Goal: Task Accomplishment & Management: Manage account settings

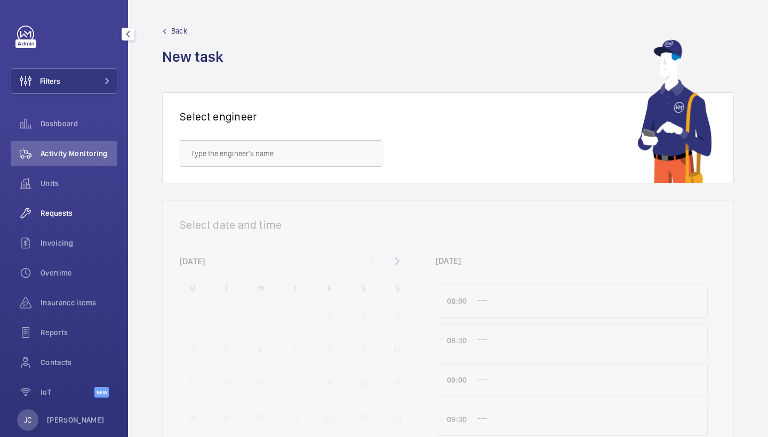
click at [79, 211] on span "Requests" at bounding box center [79, 213] width 77 height 11
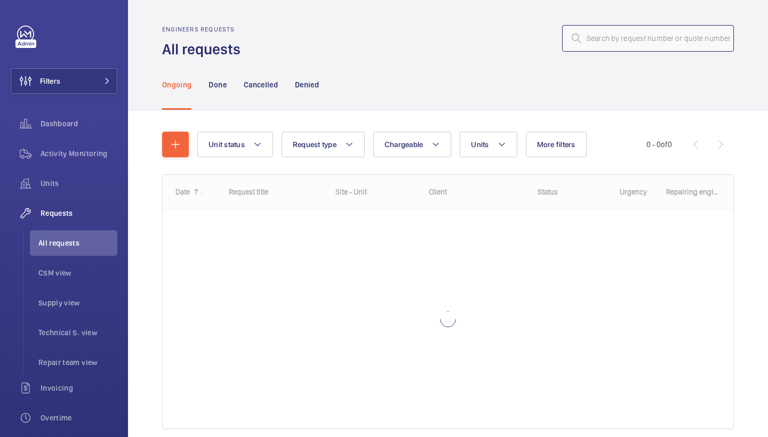
click at [645, 37] on input "text" at bounding box center [648, 38] width 172 height 27
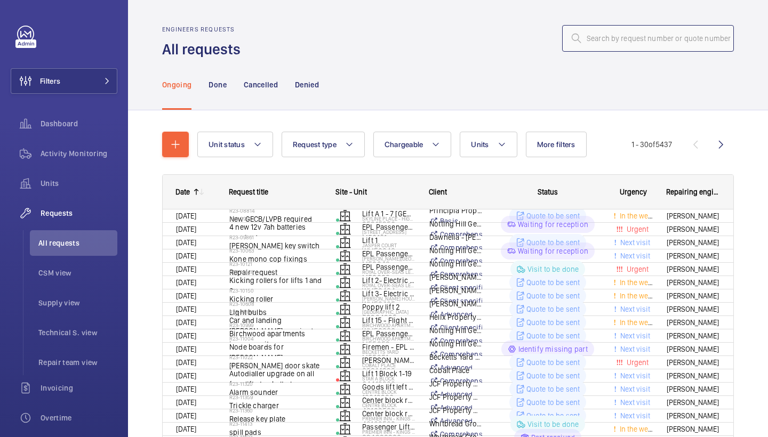
type input "R25-11208"
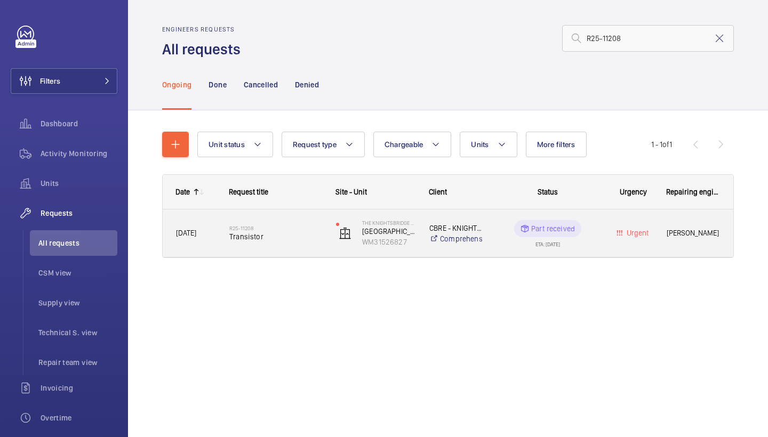
click at [268, 251] on div "R25-11208 Transistor" at bounding box center [269, 233] width 106 height 48
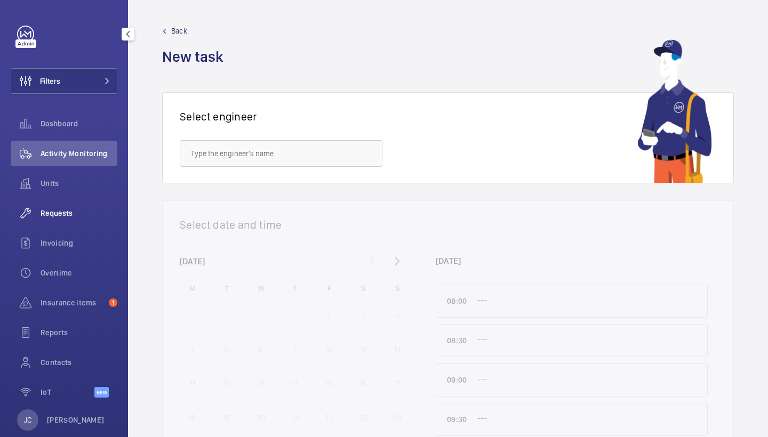
click at [67, 208] on span "Requests" at bounding box center [79, 213] width 77 height 11
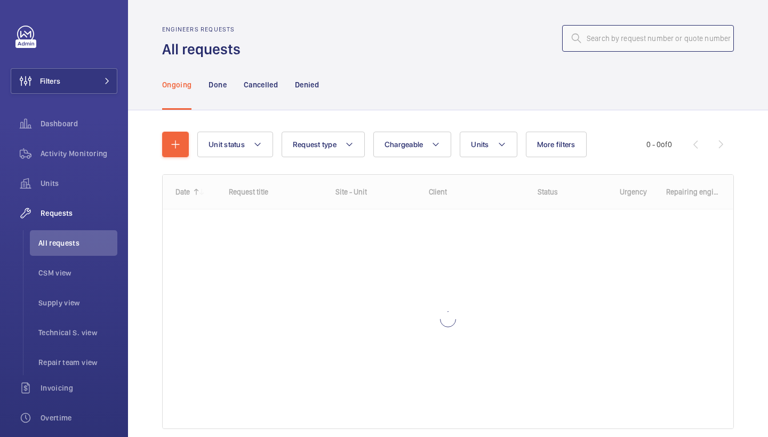
click at [642, 38] on input "text" at bounding box center [648, 38] width 172 height 27
paste input "R25-11404"
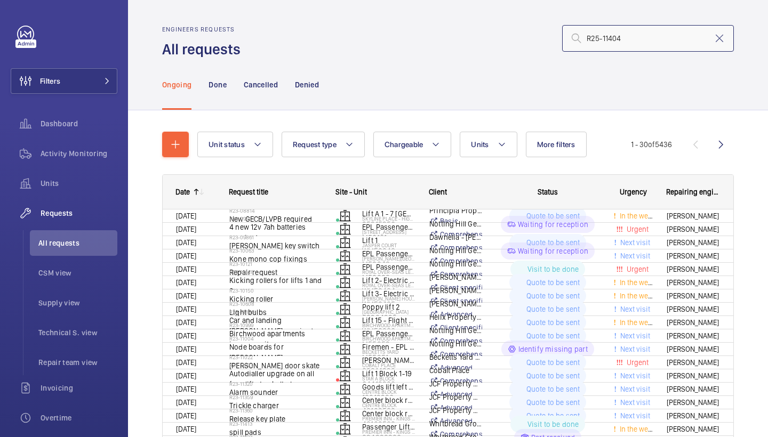
type input "R25-11404"
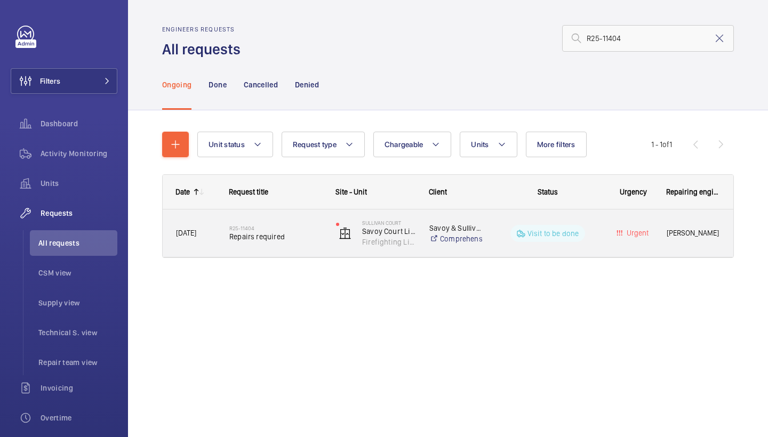
click at [278, 252] on div "R25-11404 Repairs required" at bounding box center [269, 233] width 106 height 48
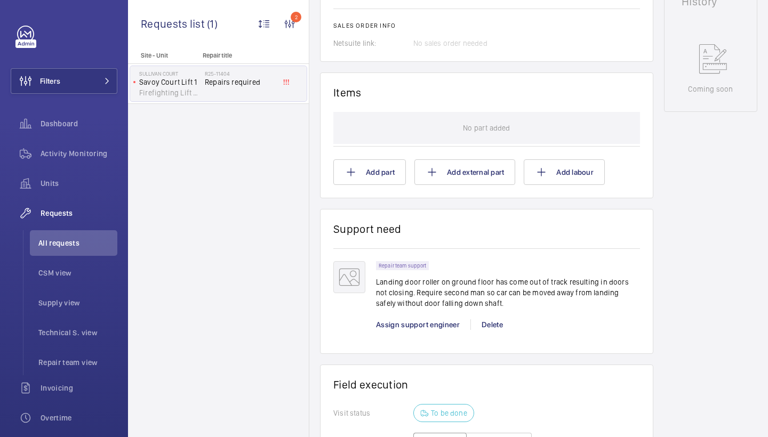
scroll to position [542, 0]
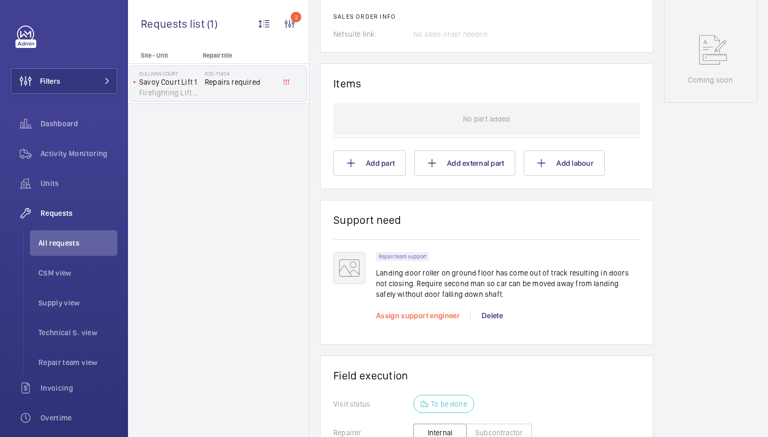
click at [425, 316] on span "Assign support engineer" at bounding box center [418, 315] width 84 height 9
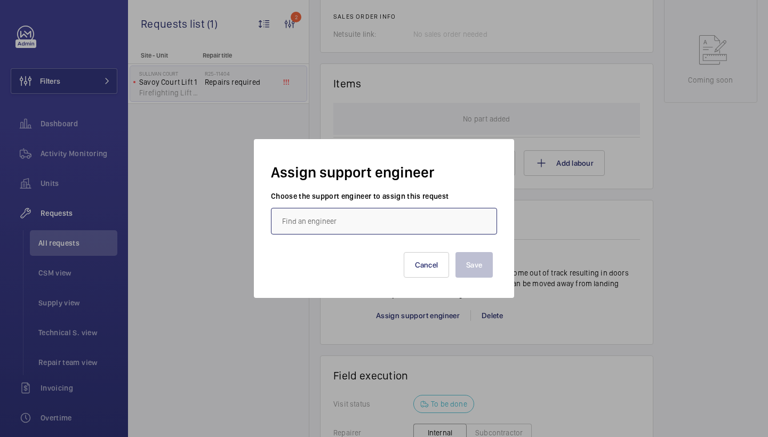
click at [328, 218] on input "text" at bounding box center [384, 221] width 226 height 27
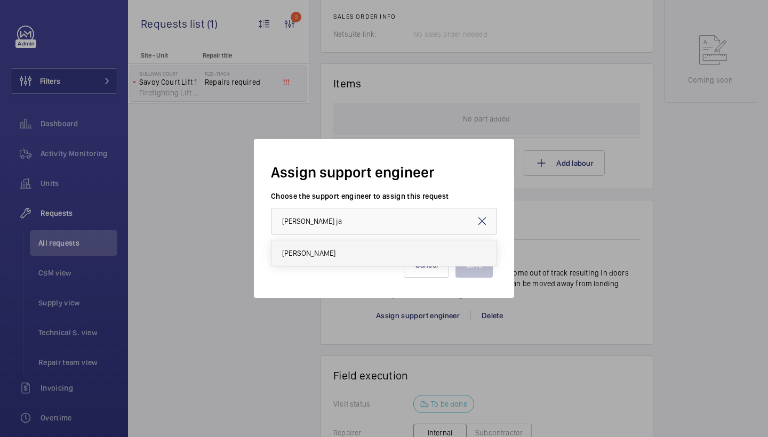
click at [321, 249] on mat-option "Dan Jarvis" at bounding box center [383, 253] width 225 height 26
type input "Dan Jarvis"
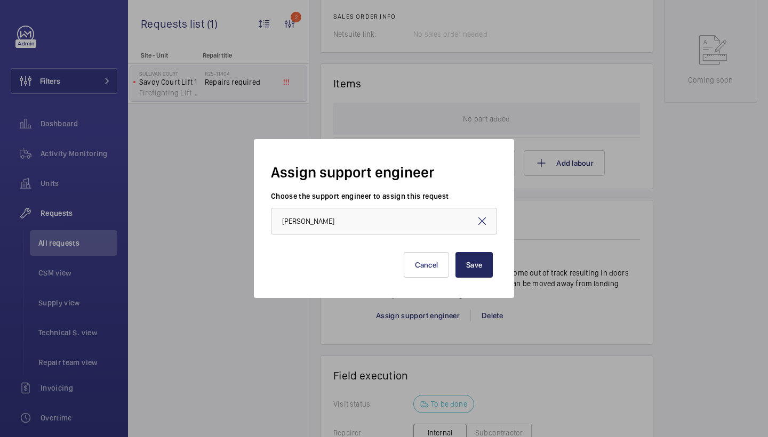
click at [467, 268] on button "Save" at bounding box center [473, 265] width 37 height 26
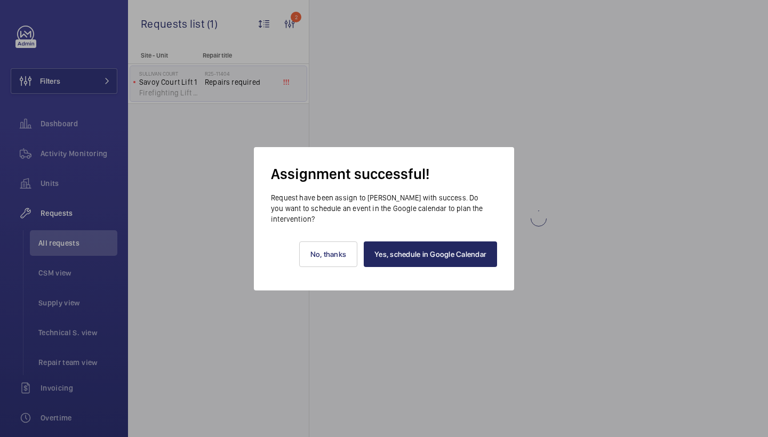
click at [448, 257] on link "Yes, schedule in Google Calendar" at bounding box center [429, 254] width 133 height 26
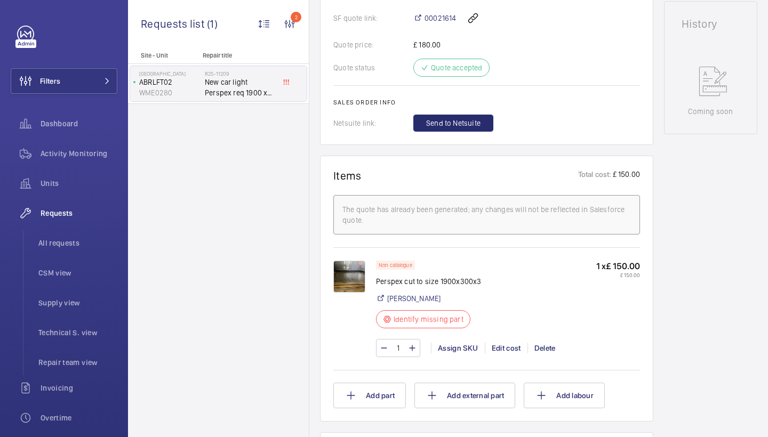
scroll to position [562, 0]
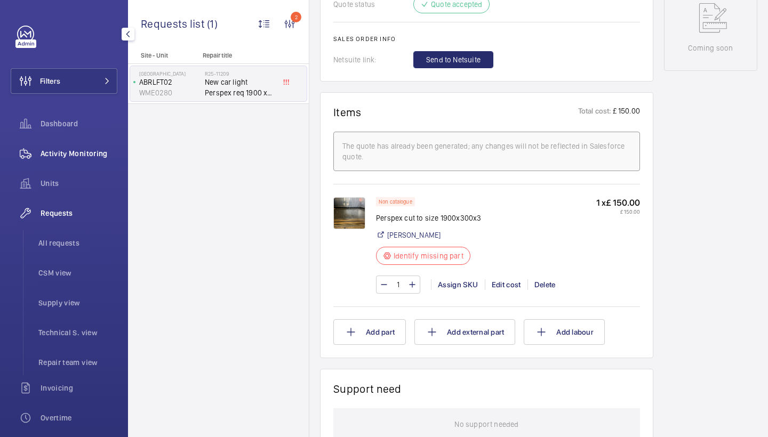
click at [69, 150] on span "Activity Monitoring" at bounding box center [79, 153] width 77 height 11
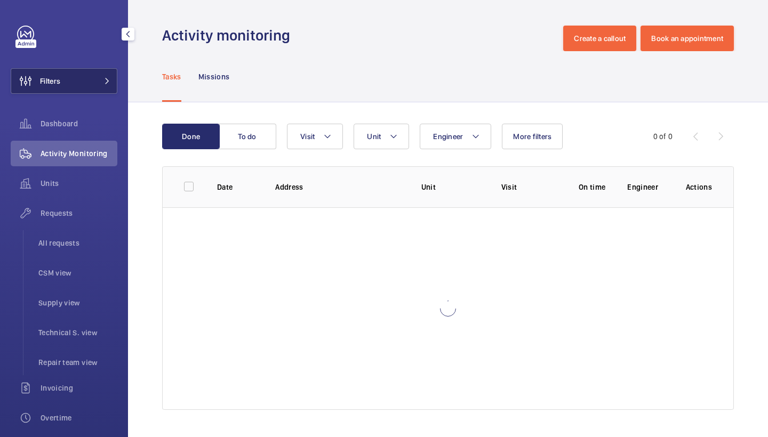
click at [90, 86] on button "Filters" at bounding box center [64, 81] width 107 height 26
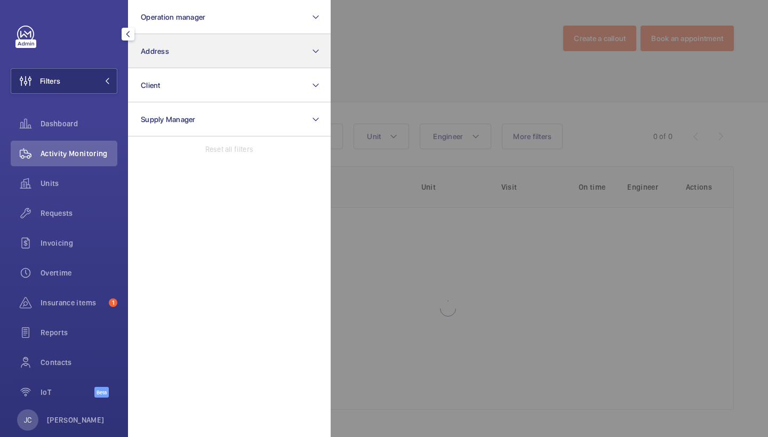
click at [193, 55] on button "Address" at bounding box center [229, 51] width 203 height 34
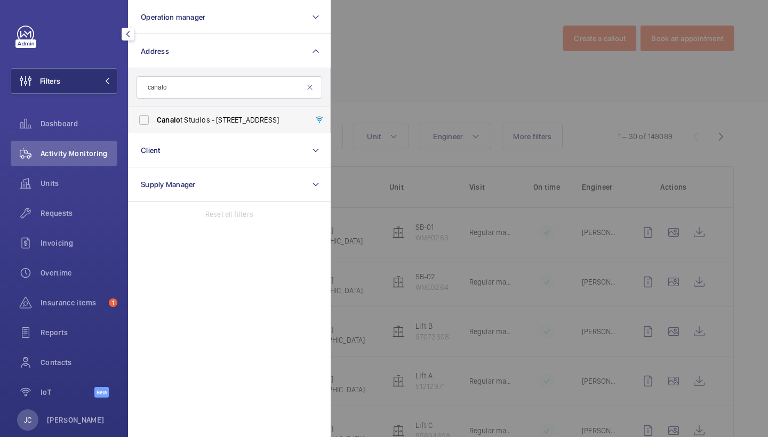
type input "canalo"
click at [225, 127] on label "Canalo t Studios - 222 Kensal Road,, LONDON W10 5BN" at bounding box center [220, 120] width 185 height 26
click at [155, 127] on input "Canalo t Studios - 222 Kensal Road,, LONDON W10 5BN" at bounding box center [143, 119] width 21 height 21
checkbox input "true"
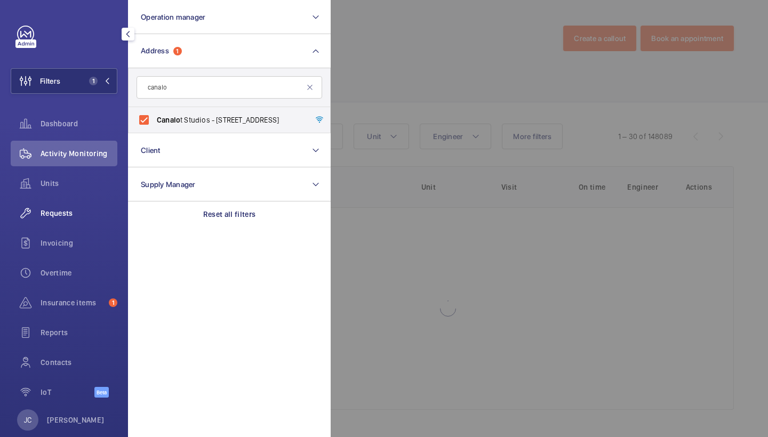
click at [64, 221] on div "Requests" at bounding box center [64, 213] width 107 height 26
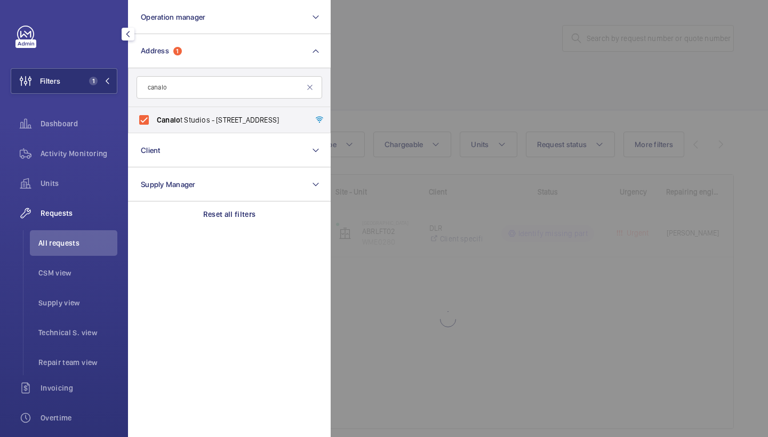
click at [425, 71] on div at bounding box center [714, 218] width 768 height 437
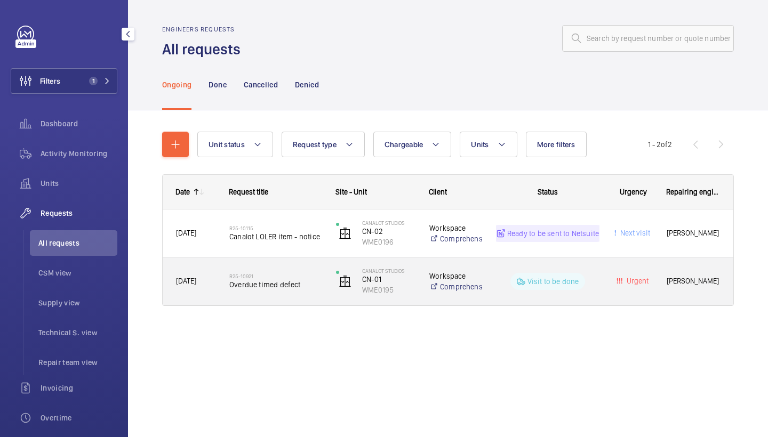
click at [265, 290] on div "R25-10921 Overdue timed defect" at bounding box center [275, 281] width 93 height 31
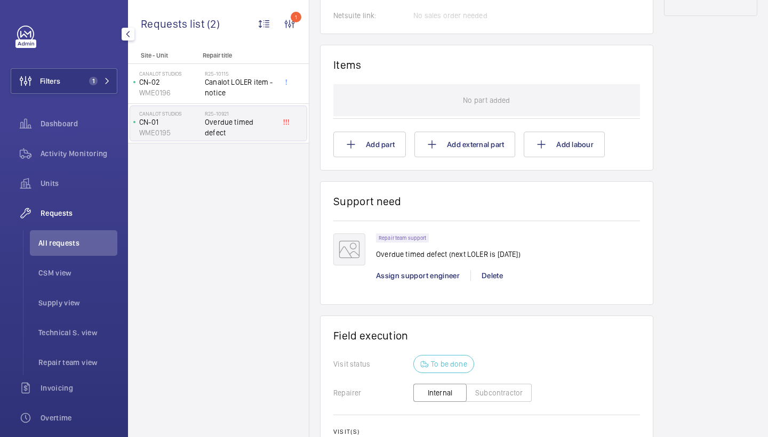
scroll to position [637, 0]
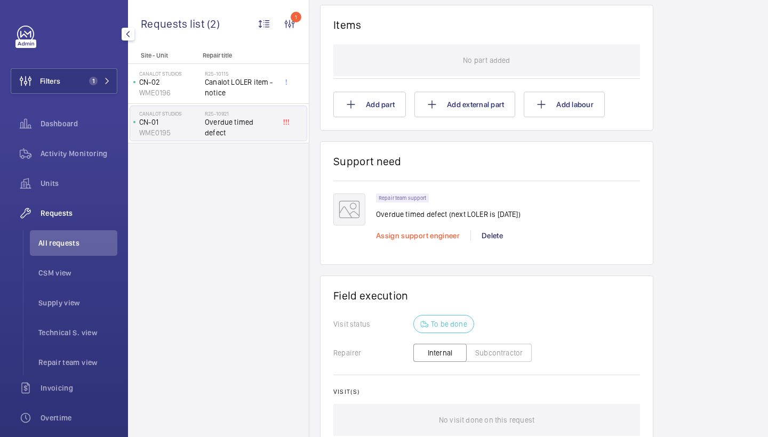
click at [431, 240] on span "Assign support engineer" at bounding box center [418, 235] width 84 height 9
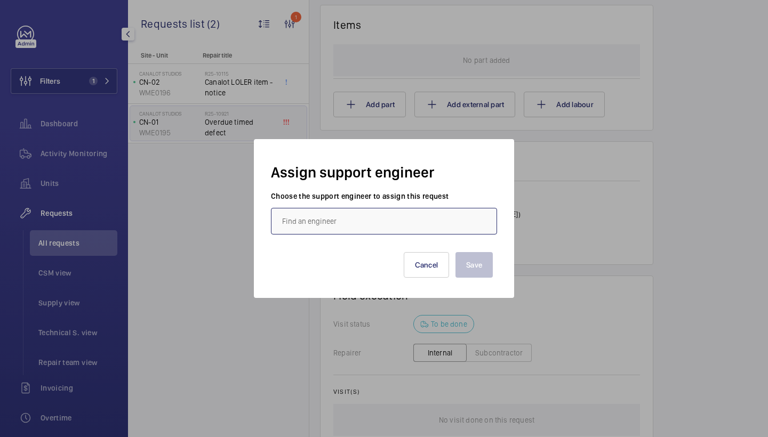
click at [368, 216] on input "text" at bounding box center [384, 221] width 226 height 27
type input "f"
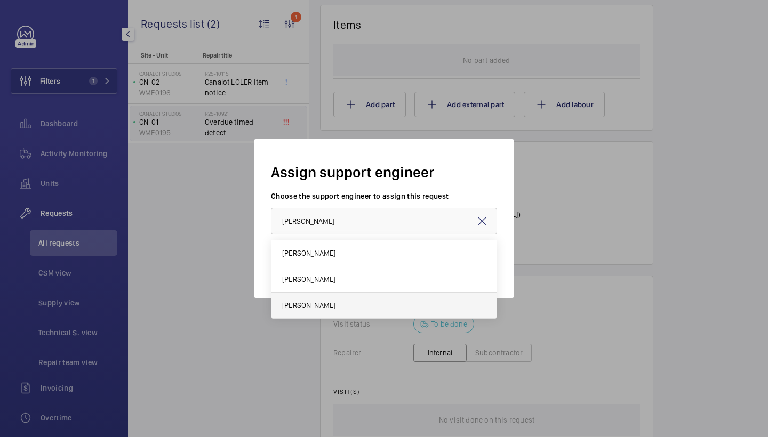
click at [346, 302] on mat-option "Dan Jarvis" at bounding box center [383, 306] width 225 height 26
type input "Dan Jarvis"
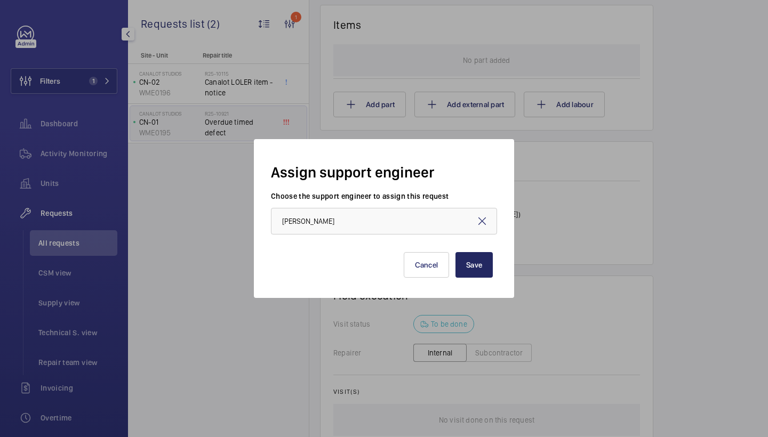
click at [475, 260] on button "Save" at bounding box center [473, 265] width 37 height 26
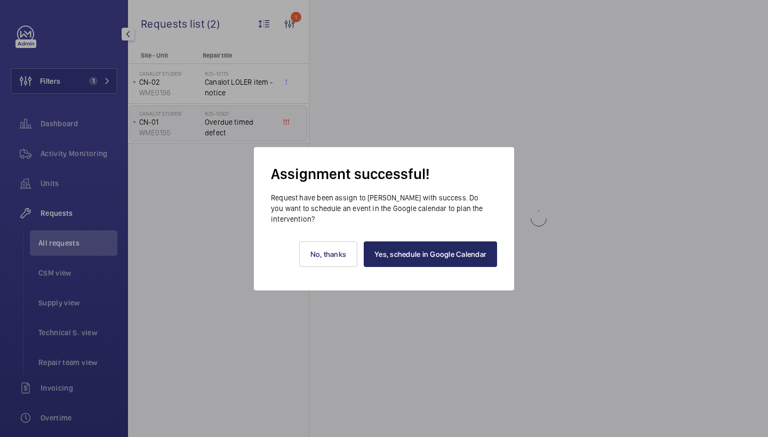
click at [442, 256] on link "Yes, schedule in Google Calendar" at bounding box center [429, 254] width 133 height 26
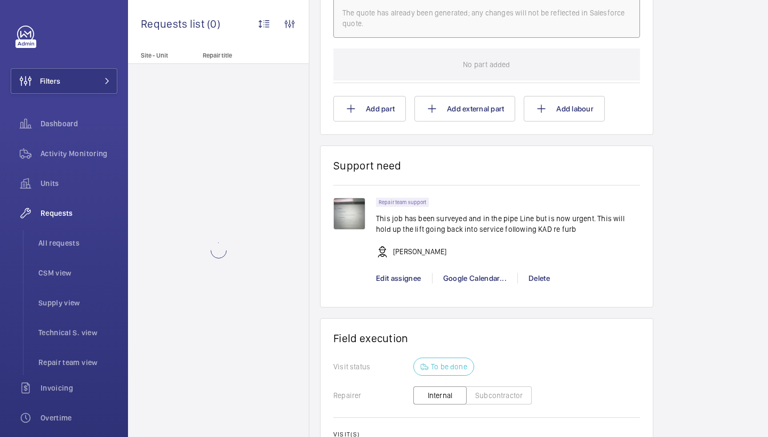
scroll to position [772, 0]
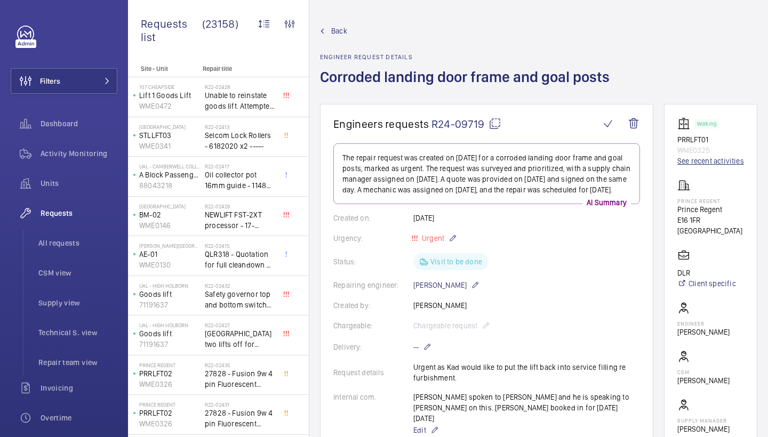
click at [689, 161] on link "See recent activities" at bounding box center [710, 161] width 67 height 11
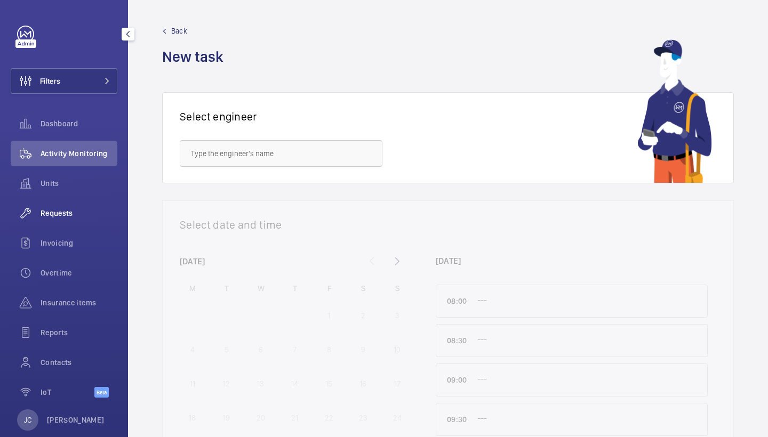
click at [68, 216] on span "Requests" at bounding box center [79, 213] width 77 height 11
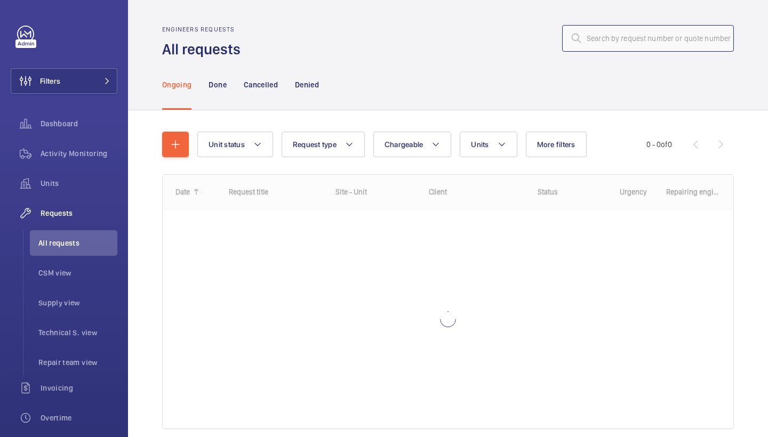
click at [623, 34] on input "text" at bounding box center [648, 38] width 172 height 27
paste input "R24-11831"
type input "R24-11831"
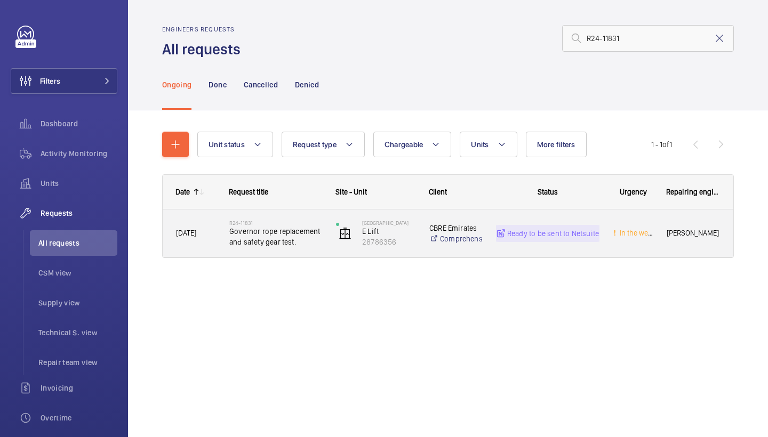
click at [241, 240] on span "Governor rope replacement and safety gear test." at bounding box center [275, 236] width 93 height 21
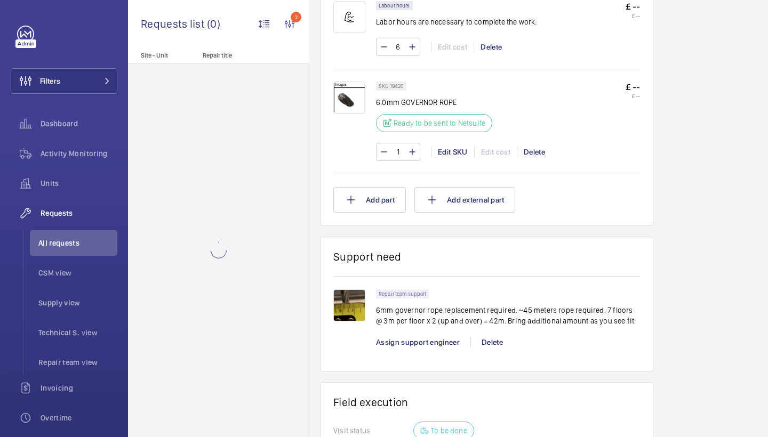
scroll to position [747, 0]
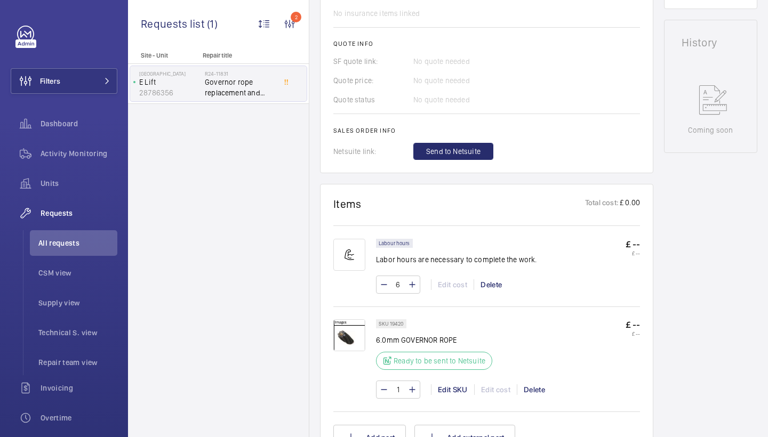
scroll to position [594, 0]
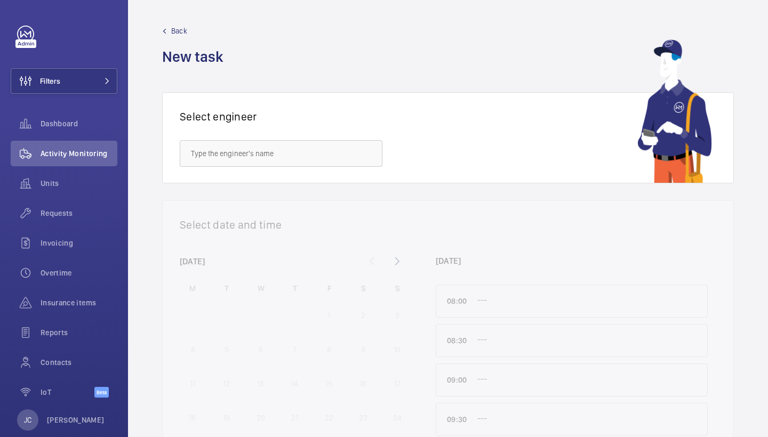
click at [441, 159] on div "Select engineer" at bounding box center [448, 138] width 536 height 56
click at [103, 82] on span at bounding box center [104, 81] width 13 height 6
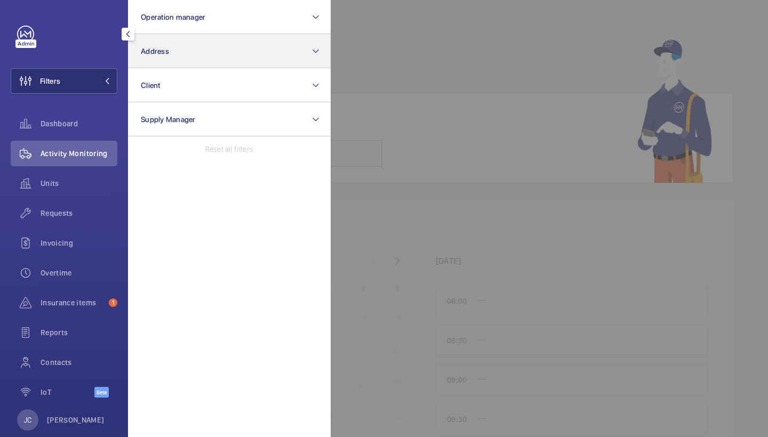
click at [181, 59] on button "Address" at bounding box center [229, 51] width 203 height 34
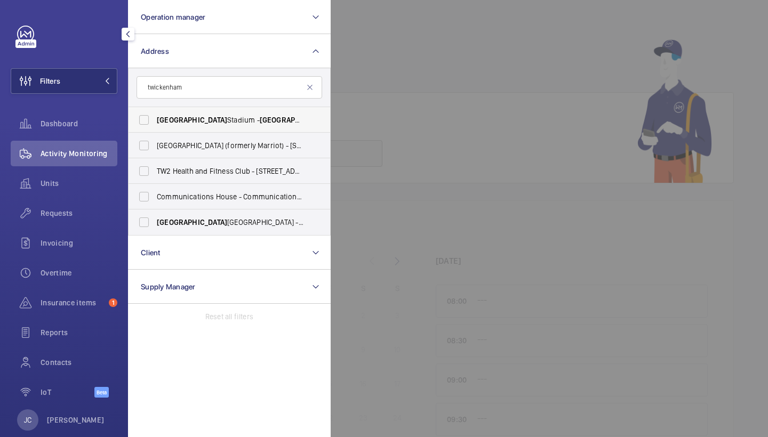
type input "twickenham"
click at [260, 117] on span "[GEOGRAPHIC_DATA]" at bounding box center [295, 120] width 70 height 9
click at [155, 117] on input "[GEOGRAPHIC_DATA] - [GEOGRAPHIC_DATA], [GEOGRAPHIC_DATA] 7BA" at bounding box center [143, 119] width 21 height 21
checkbox input "true"
click at [75, 222] on div "Requests" at bounding box center [64, 213] width 107 height 26
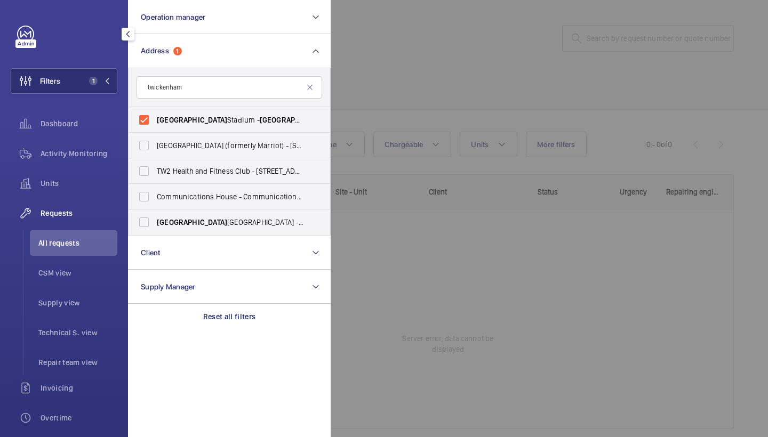
click at [441, 114] on div at bounding box center [714, 218] width 768 height 437
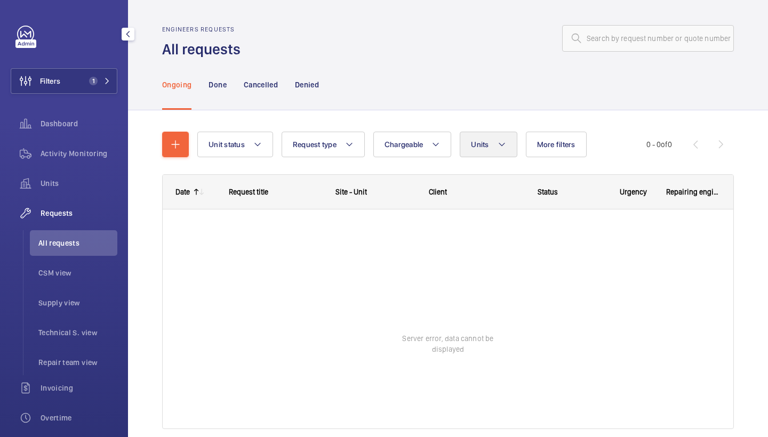
click at [499, 147] on mat-icon at bounding box center [501, 144] width 9 height 13
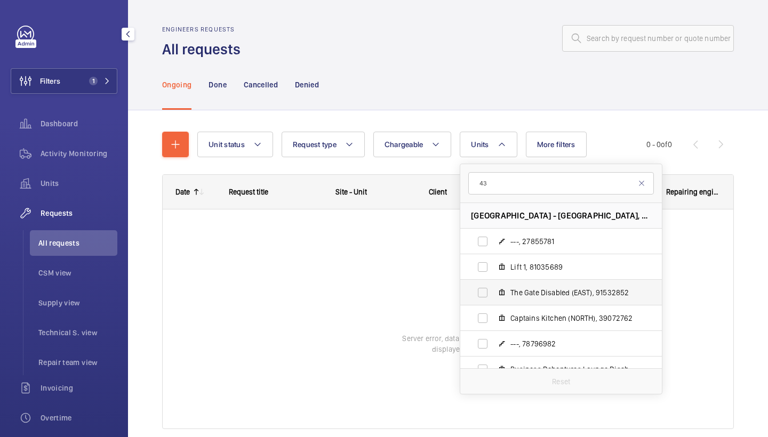
type input "4"
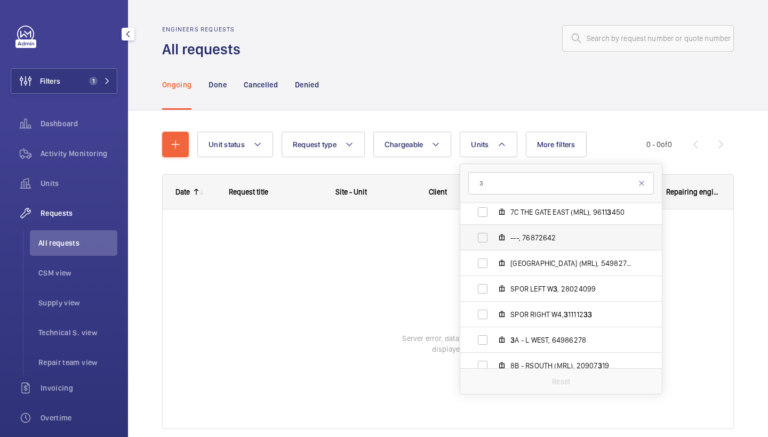
scroll to position [379, 0]
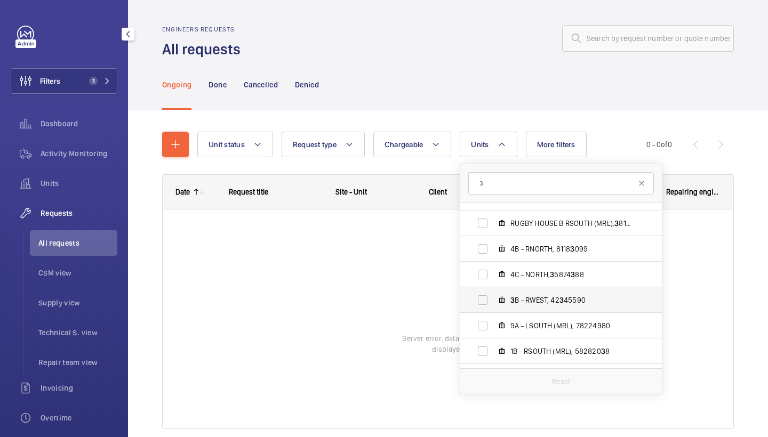
type input "3"
click at [558, 297] on span "3 B - RWEST, 42 3 45590" at bounding box center [572, 300] width 124 height 11
click at [493, 297] on input "3 B - RWEST, 42 3 45590" at bounding box center [482, 299] width 21 height 21
checkbox input "true"
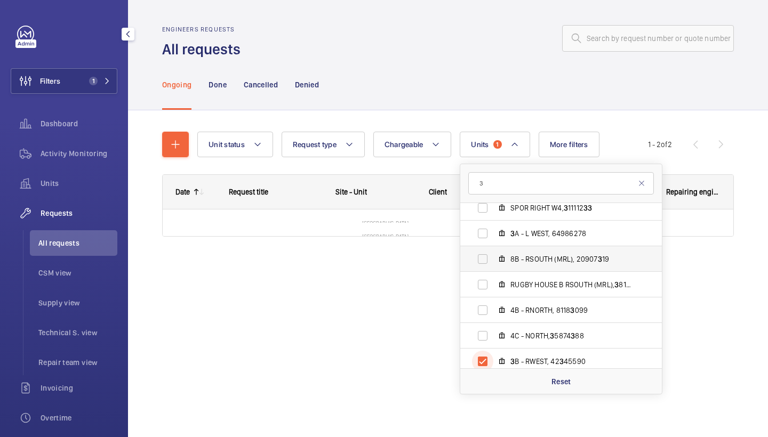
scroll to position [465, 0]
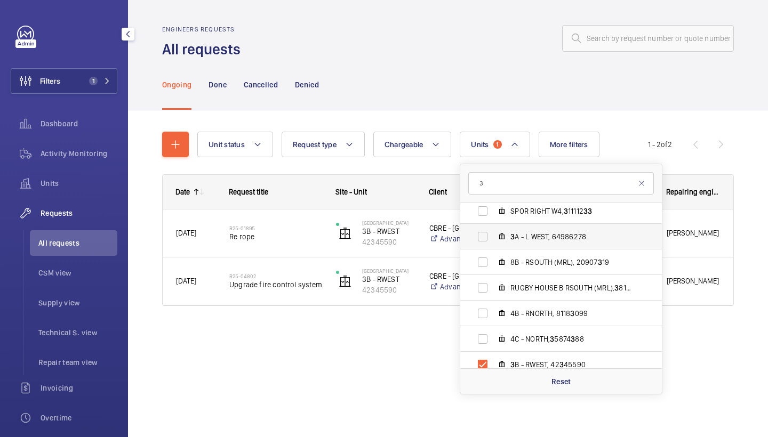
click at [558, 236] on span "3 A - L WEST, 64986278" at bounding box center [572, 236] width 124 height 11
click at [493, 236] on input "3 A - L WEST, 64986278" at bounding box center [482, 236] width 21 height 21
checkbox input "true"
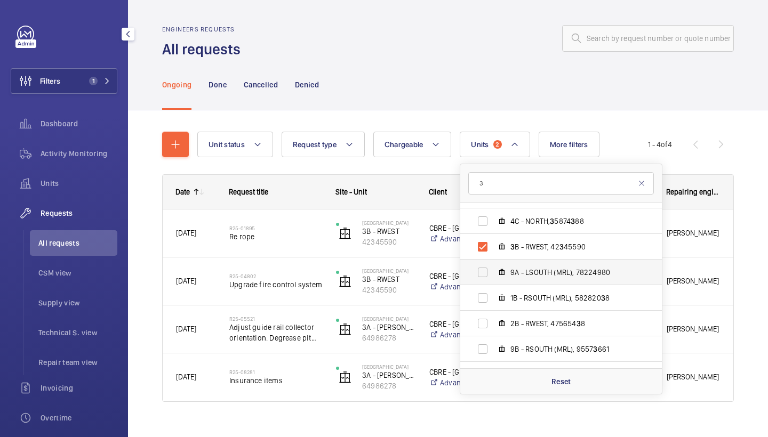
scroll to position [586, 0]
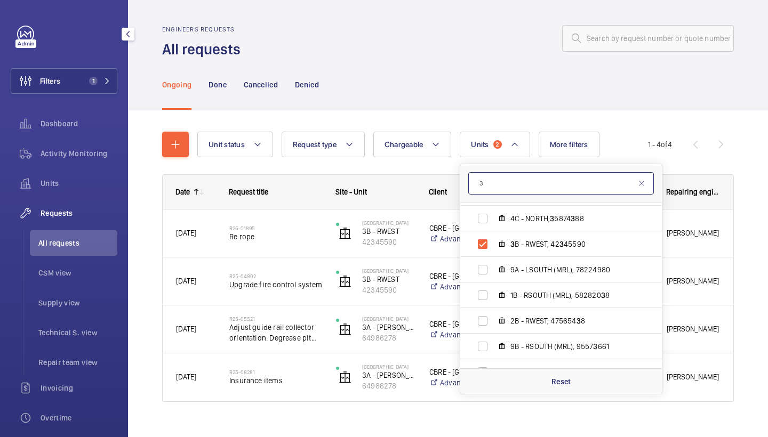
click at [513, 185] on input "3" at bounding box center [560, 183] width 185 height 22
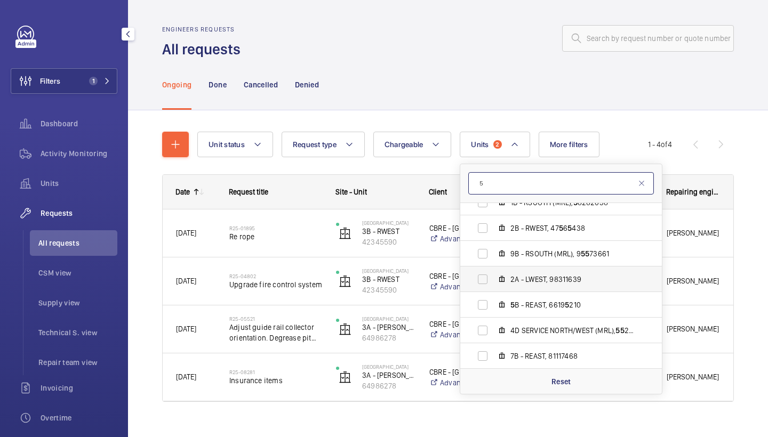
scroll to position [687, 0]
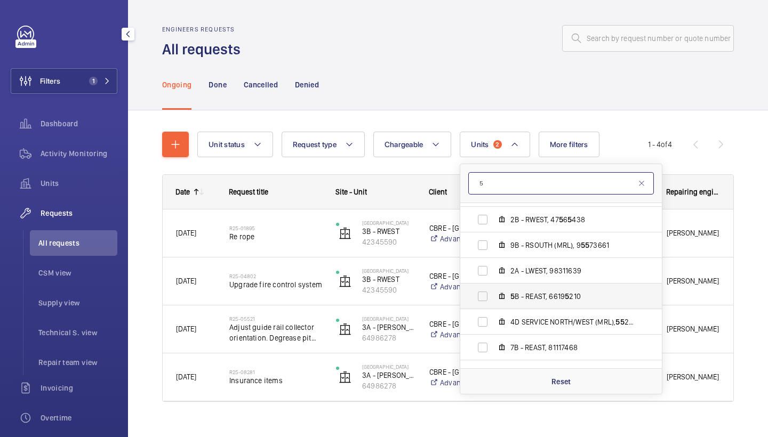
type input "5"
click at [547, 288] on label "5 B - REAST, 6619 5 210" at bounding box center [552, 297] width 184 height 26
click at [493, 288] on input "5 B - REAST, 6619 5 210" at bounding box center [482, 296] width 21 height 21
checkbox input "true"
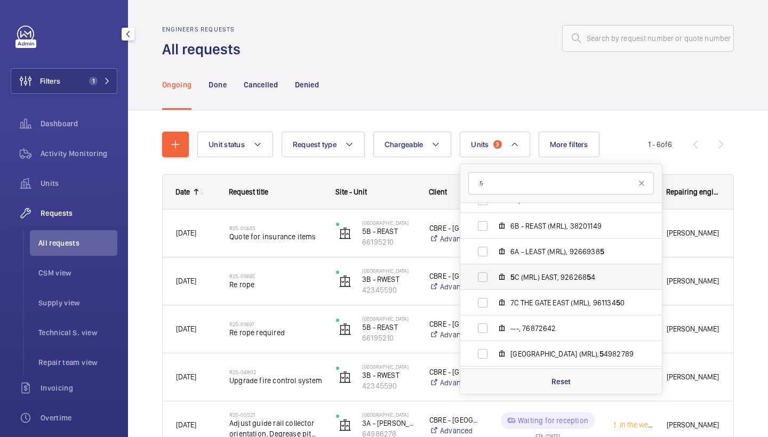
click at [559, 280] on span "5 C (MRL) EAST, 926268 5 4" at bounding box center [572, 277] width 124 height 11
click at [493, 280] on input "5 C (MRL) EAST, 926268 5 4" at bounding box center [482, 276] width 21 height 21
checkbox input "true"
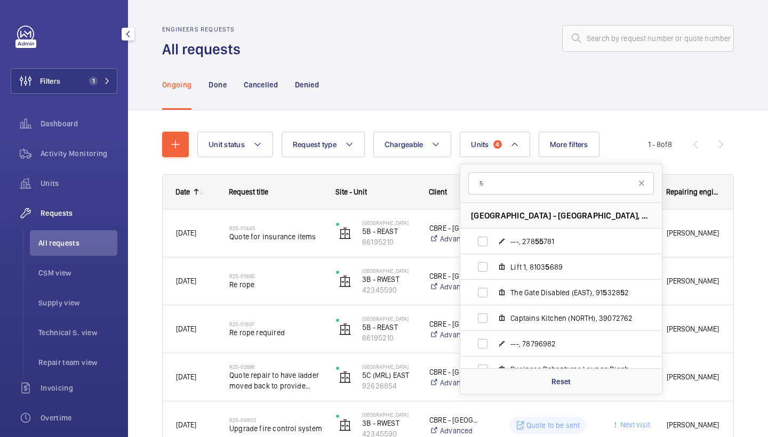
click at [529, 109] on div "Ongoing Done Cancelled Denied" at bounding box center [447, 84] width 571 height 51
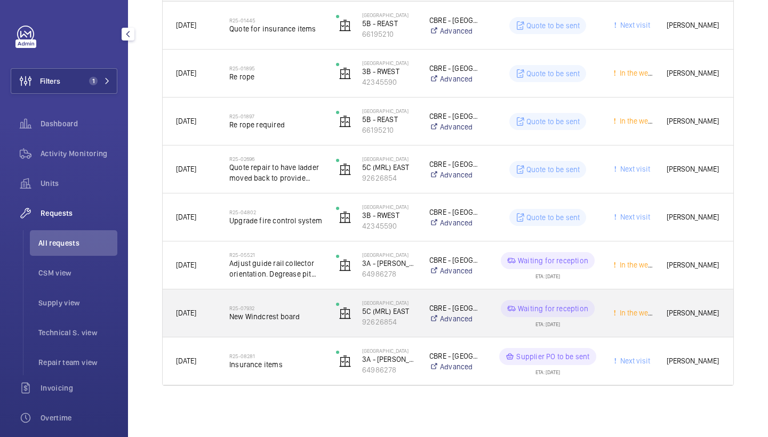
scroll to position [208, 0]
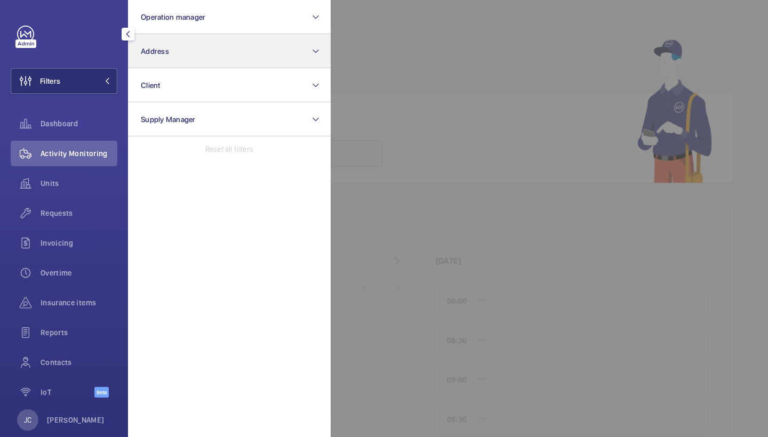
click at [193, 49] on button "Address" at bounding box center [229, 51] width 203 height 34
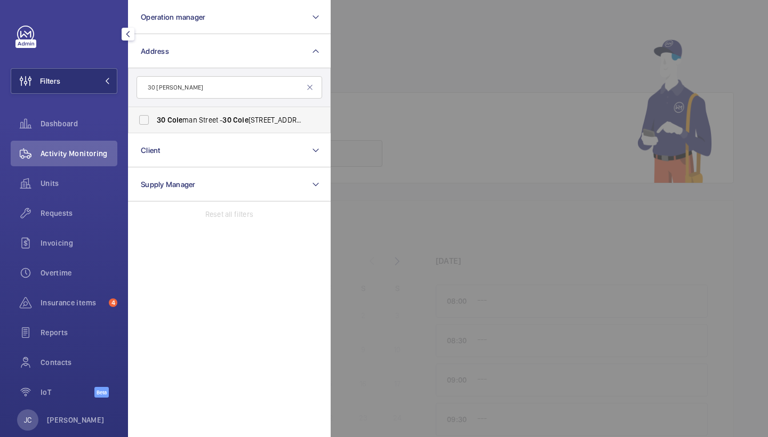
type input "30 [PERSON_NAME]"
click at [251, 112] on label "[STREET_ADDRESS][PERSON_NAME][PERSON_NAME]" at bounding box center [220, 120] width 185 height 26
click at [155, 112] on input "[STREET_ADDRESS][PERSON_NAME][PERSON_NAME]" at bounding box center [143, 119] width 21 height 21
checkbox input "true"
click at [62, 140] on div "Dashboard" at bounding box center [64, 126] width 107 height 30
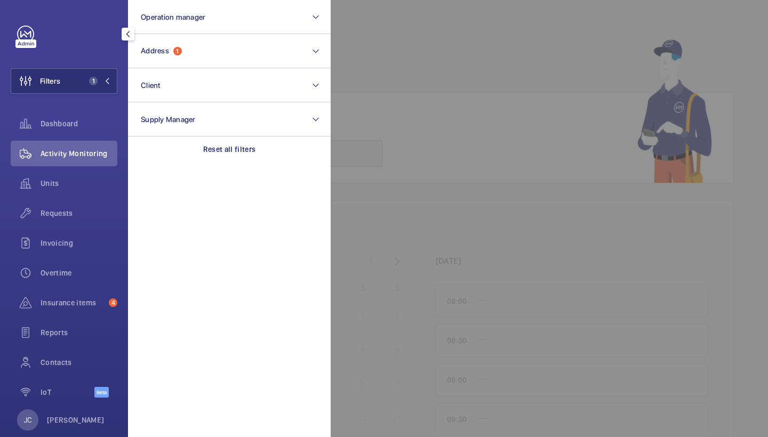
click at [62, 144] on div "Activity Monitoring" at bounding box center [64, 154] width 107 height 26
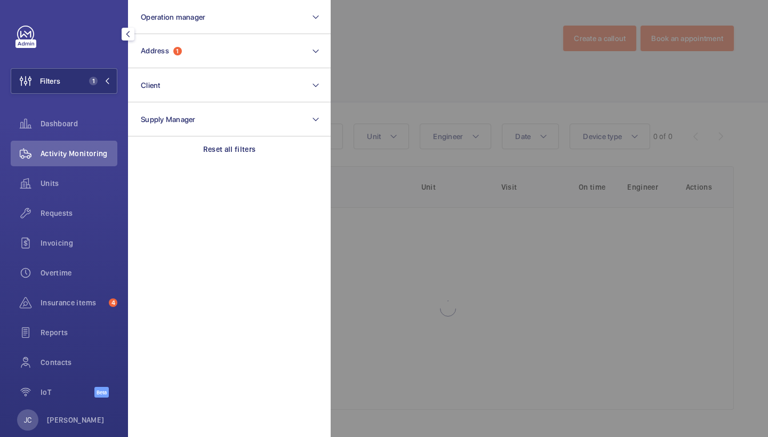
click at [381, 82] on div at bounding box center [714, 218] width 768 height 437
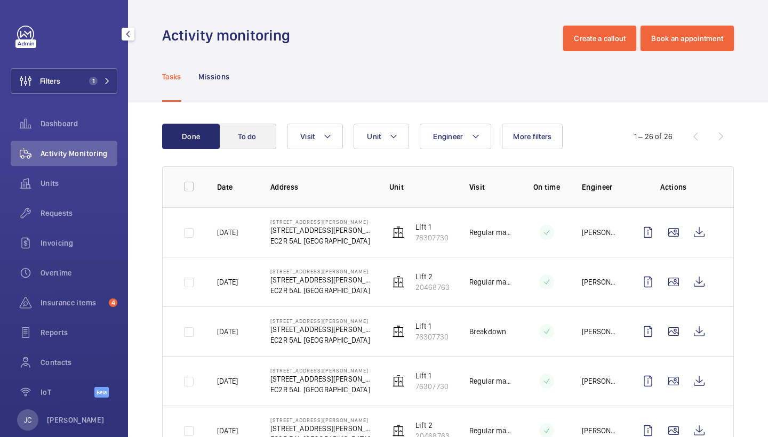
click at [232, 137] on button "To do" at bounding box center [248, 137] width 58 height 26
